Goal: Information Seeking & Learning: Learn about a topic

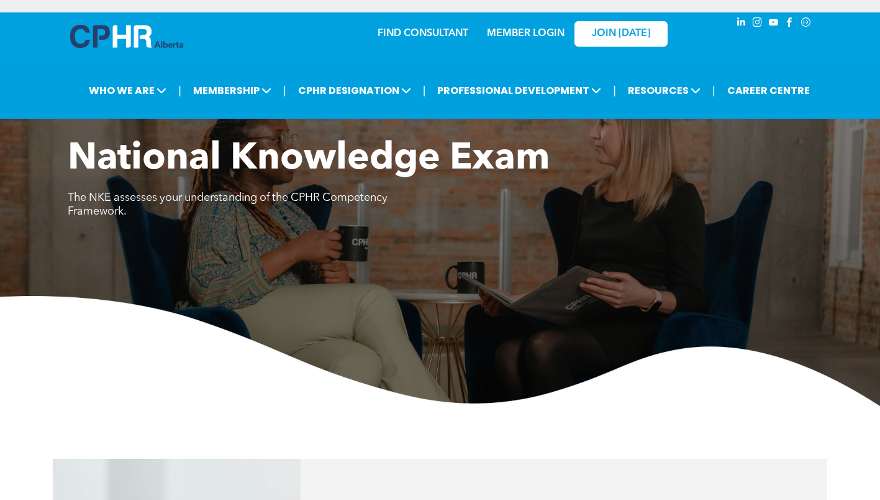
scroll to position [808, 0]
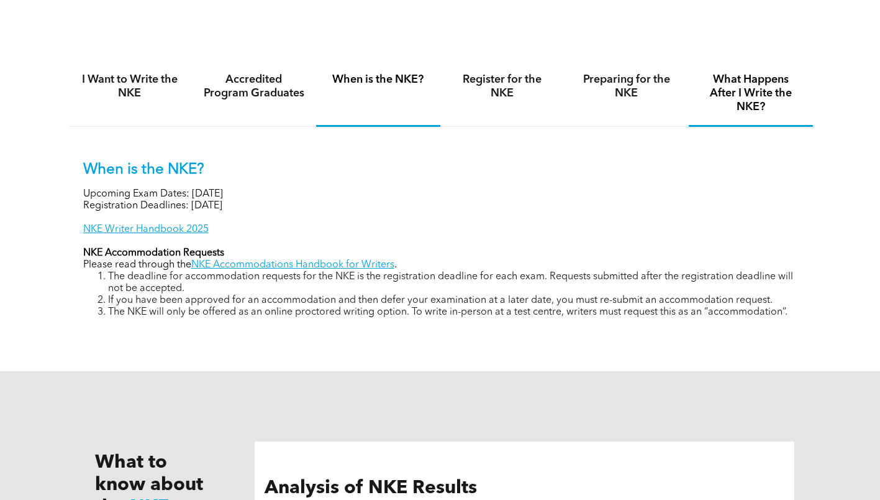
click at [753, 109] on h4 "What Happens After I Write the NKE?" at bounding box center [751, 93] width 102 height 41
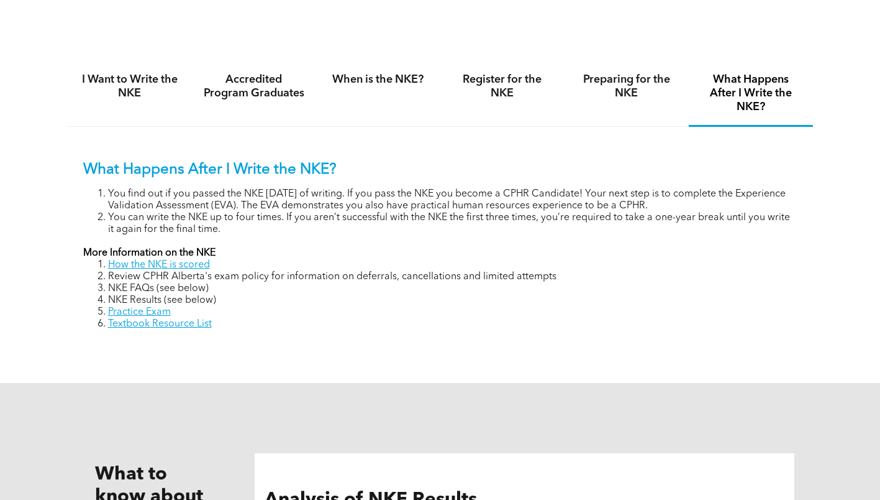
drag, startPoint x: 227, startPoint y: 328, endPoint x: 103, endPoint y: 326, distance: 124.9
click at [103, 326] on div "What Happens After I Write the NKE? You find out if you passed the NKE within 8…" at bounding box center [441, 236] width 746 height 219
copy link "Textbook Resource List"
click at [601, 96] on h4 "Preparing for the NKE" at bounding box center [627, 86] width 102 height 27
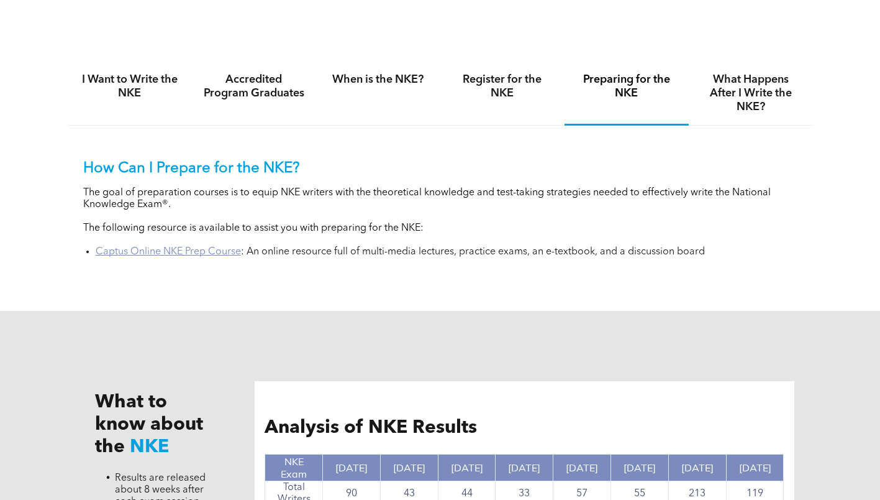
click at [189, 252] on link "Captus Online NKE Prep Course" at bounding box center [168, 252] width 145 height 10
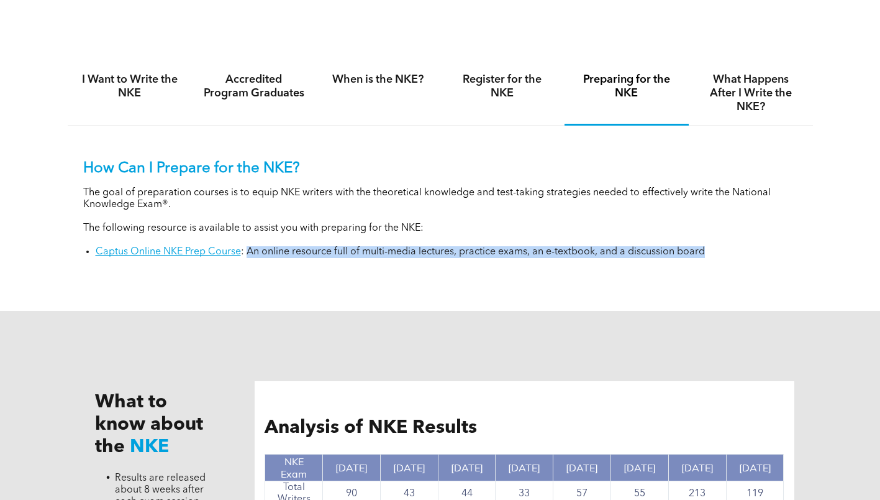
drag, startPoint x: 734, startPoint y: 255, endPoint x: 247, endPoint y: 252, distance: 487.1
click at [247, 252] on li "Captus Online NKE Prep Course : An online resource full of multi-media lectures…" at bounding box center [447, 252] width 702 height 12
copy li "An online resource full of multi-media lectures, practice exams, an e-textbook,…"
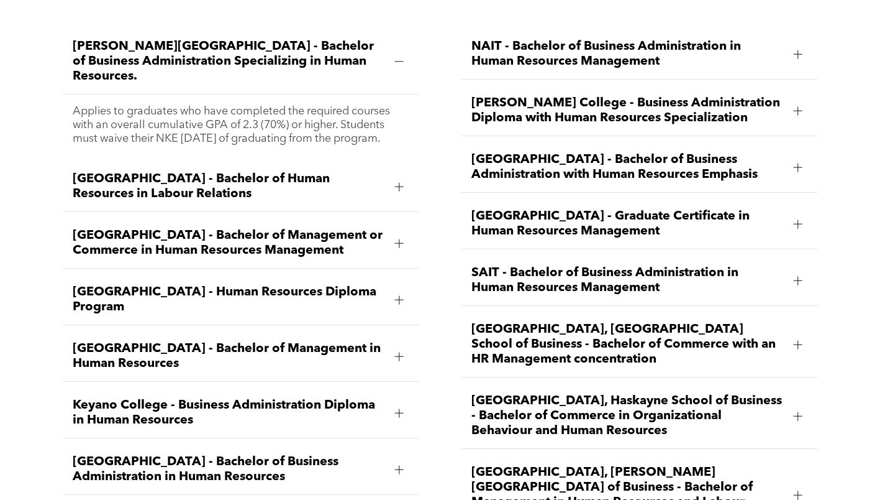
scroll to position [1690, 0]
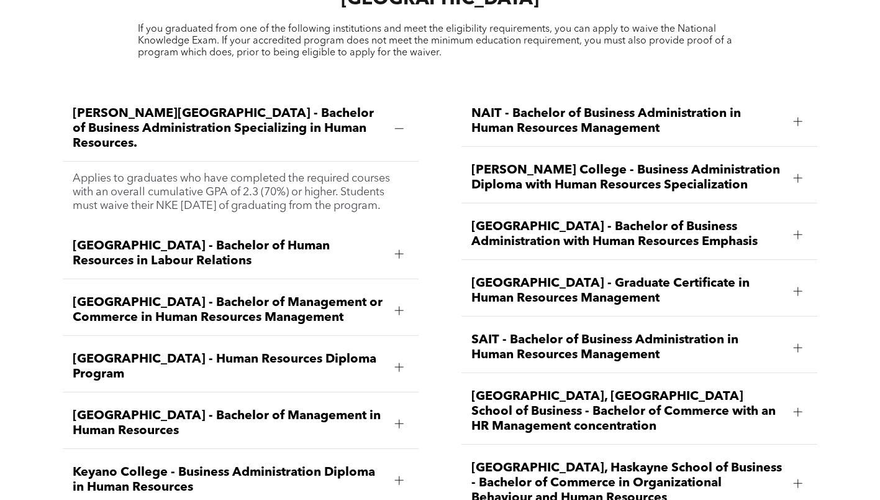
click at [580, 106] on span "NAIT - Bachelor of Business Administration in Human Resources Management" at bounding box center [628, 121] width 313 height 30
